Goal: Information Seeking & Learning: Learn about a topic

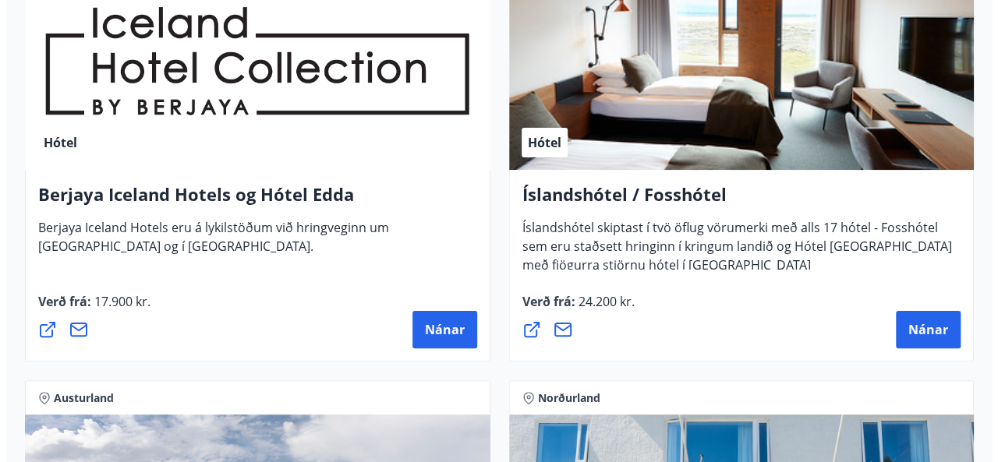
scroll to position [3040, 0]
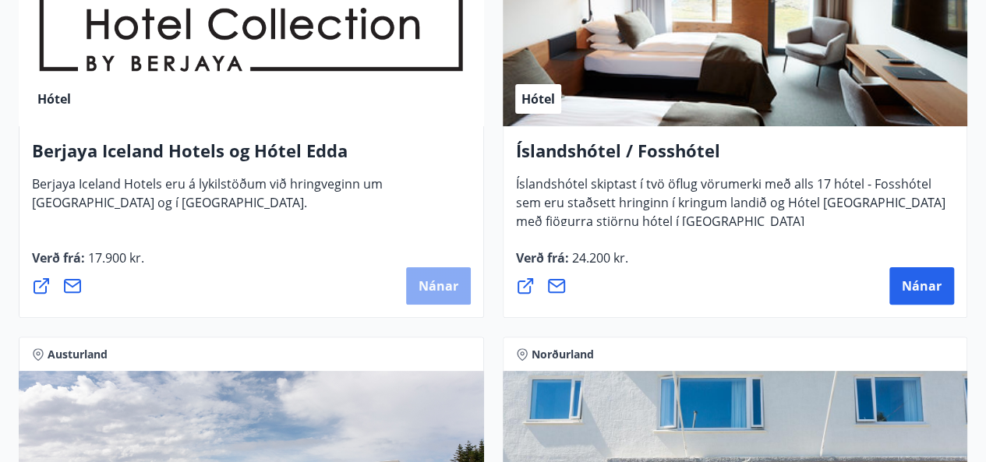
click at [436, 277] on span "Nánar" at bounding box center [439, 285] width 40 height 17
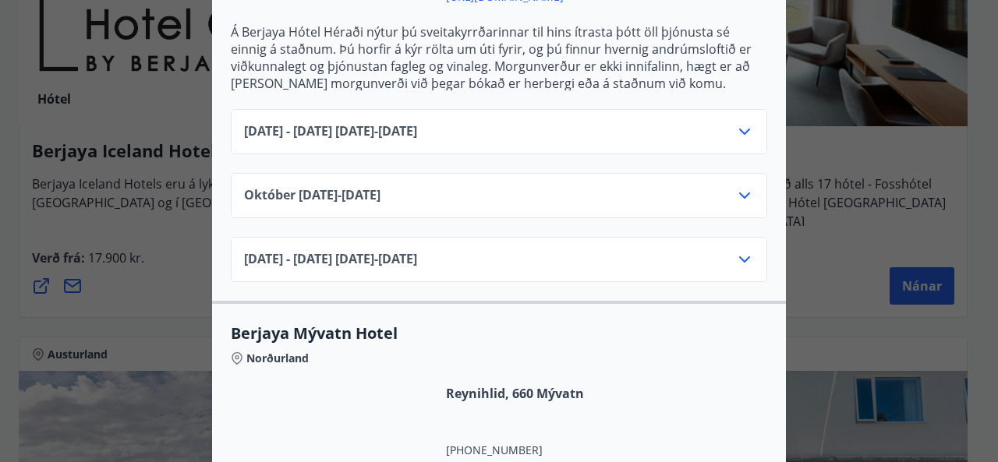
scroll to position [1595, 0]
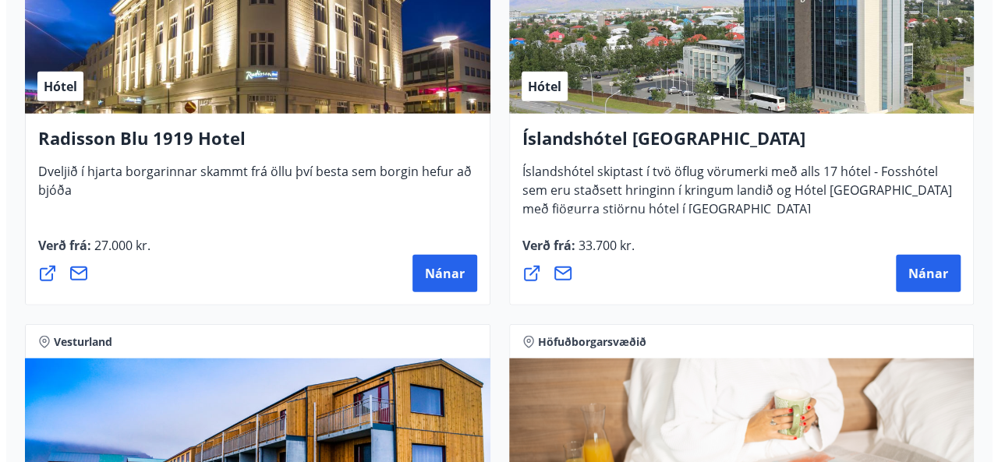
scroll to position [4840, 0]
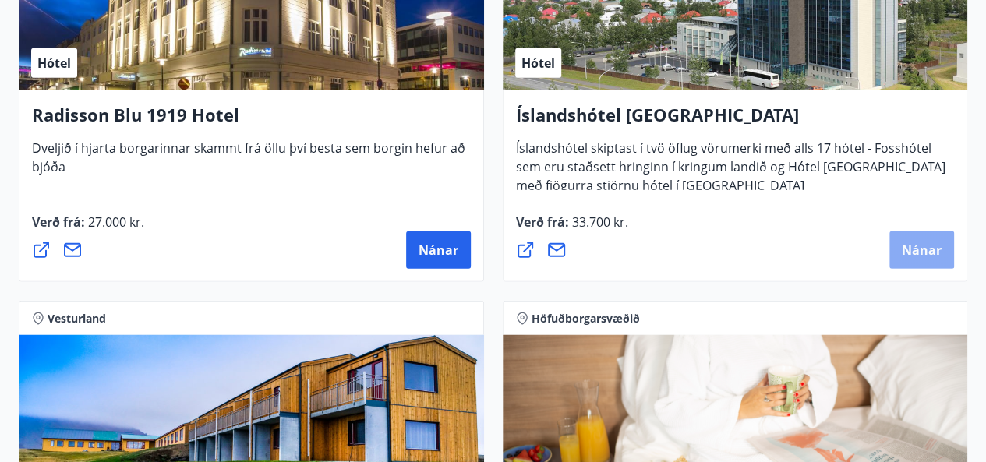
click at [923, 252] on span "Nánar" at bounding box center [922, 250] width 40 height 17
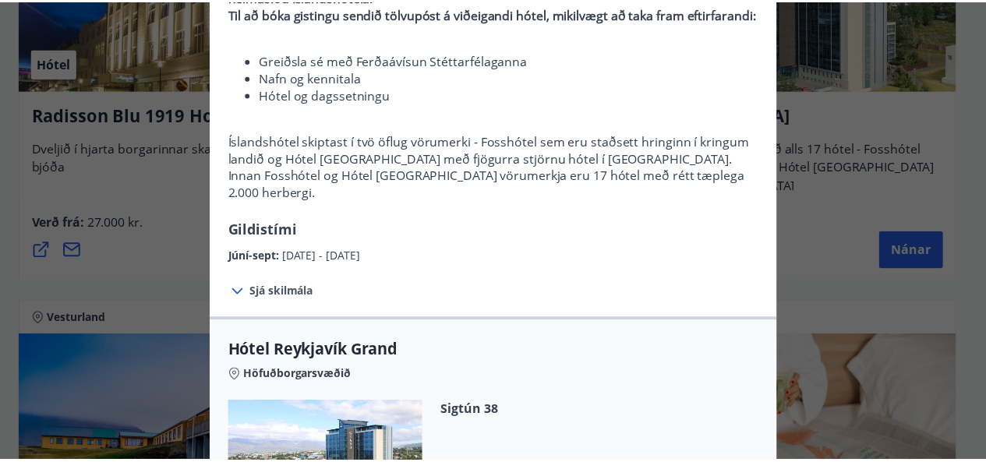
scroll to position [0, 0]
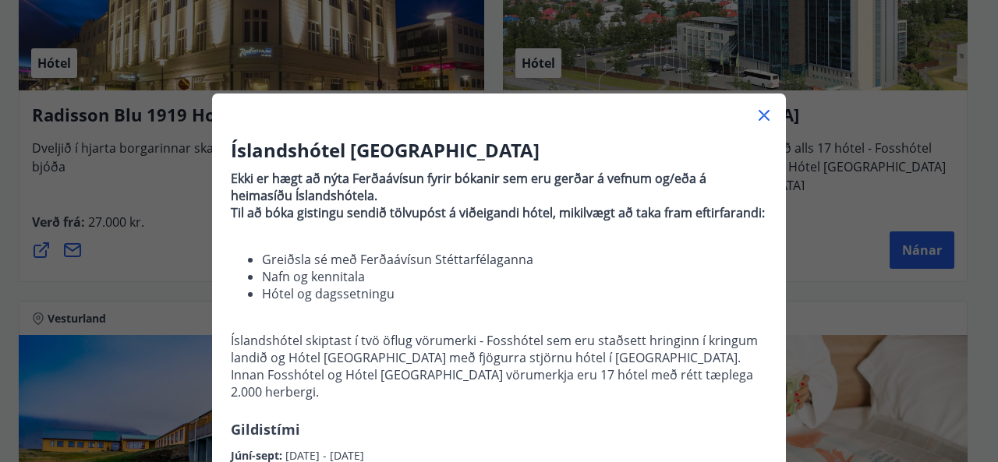
click at [754, 116] on icon at bounding box center [763, 115] width 19 height 19
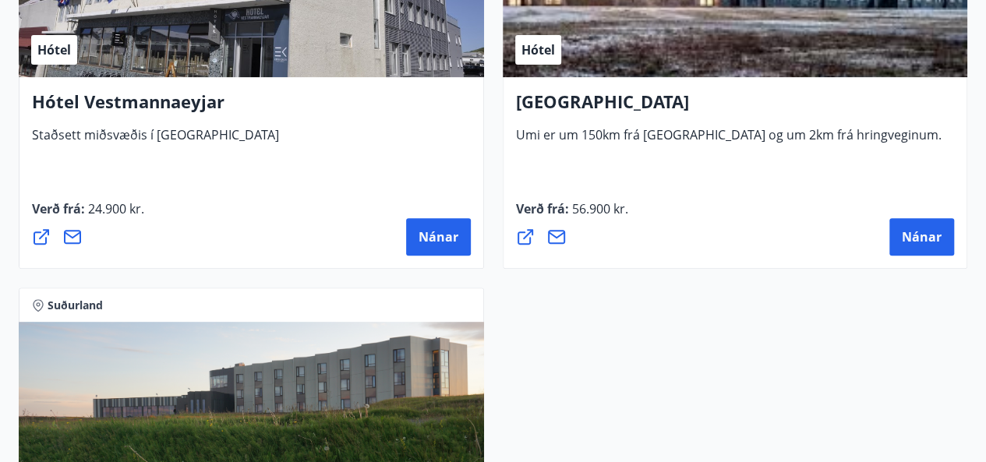
scroll to position [6157, 0]
